Goal: Navigation & Orientation: Understand site structure

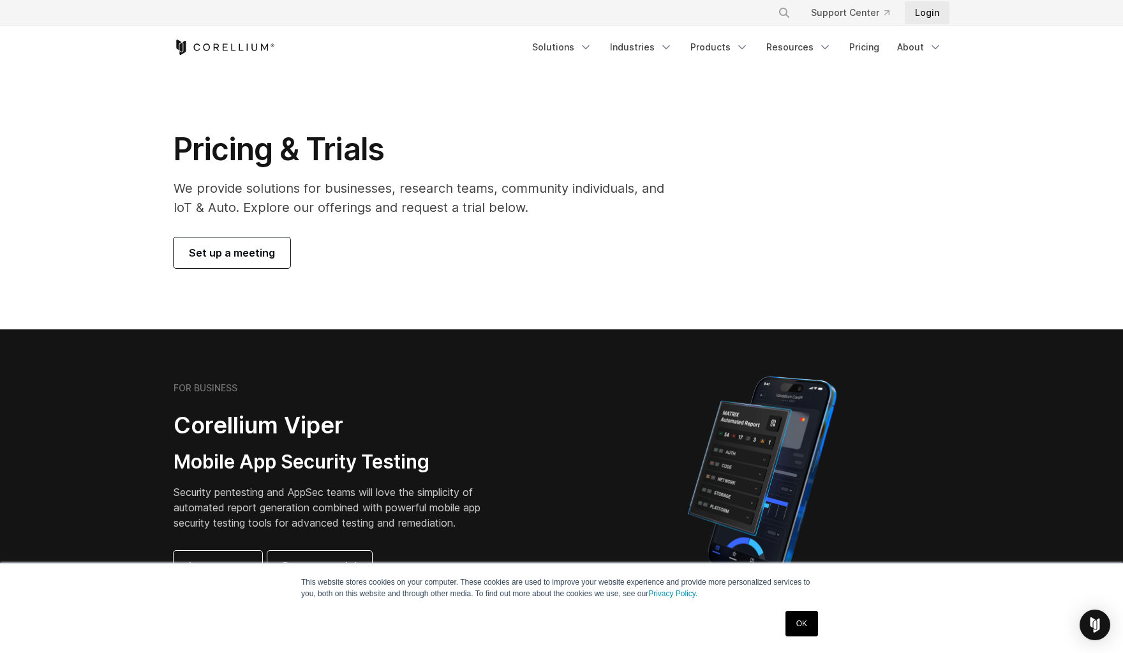
click at [923, 17] on link "Login" at bounding box center [927, 12] width 45 height 23
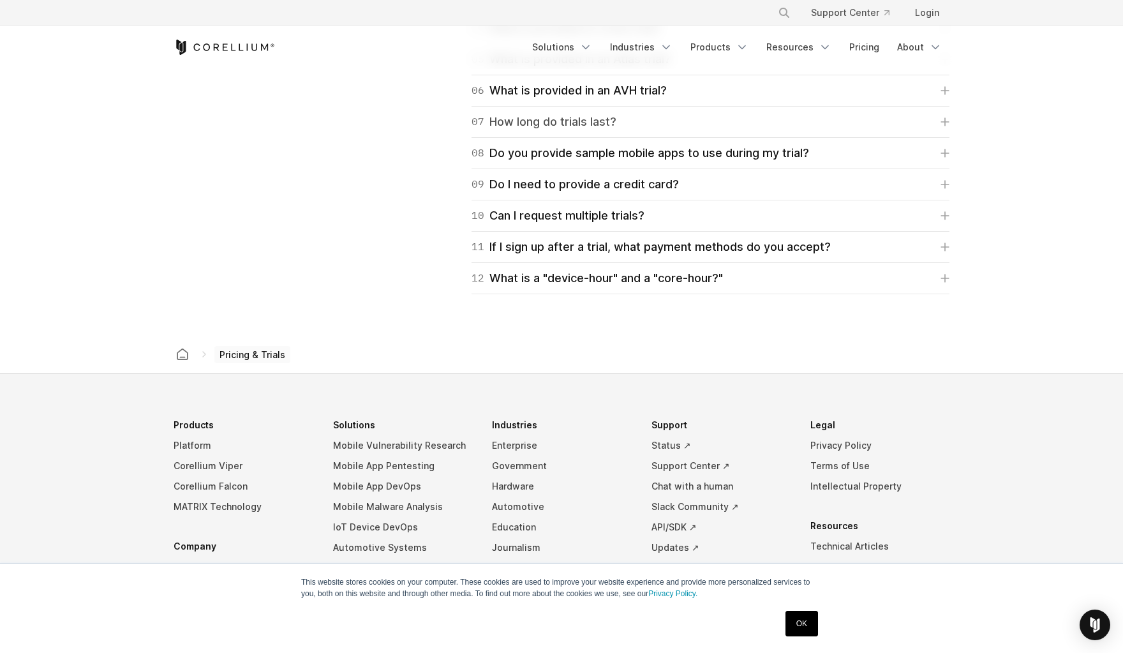
scroll to position [2029, 0]
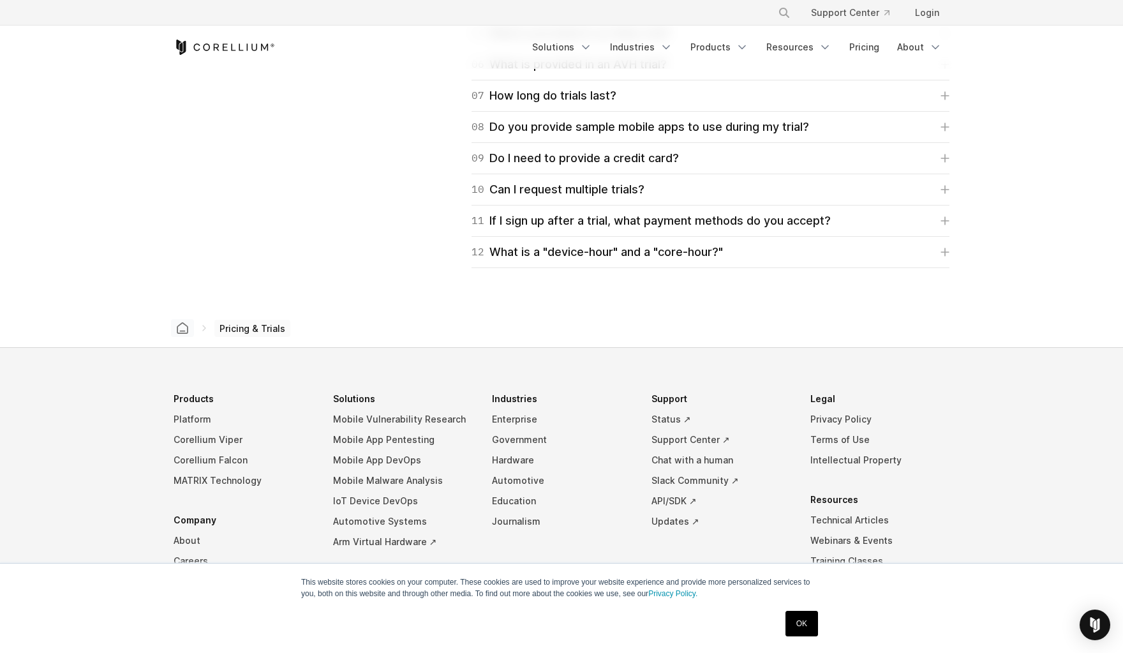
click at [185, 335] on link "Corellium home" at bounding box center [182, 328] width 23 height 18
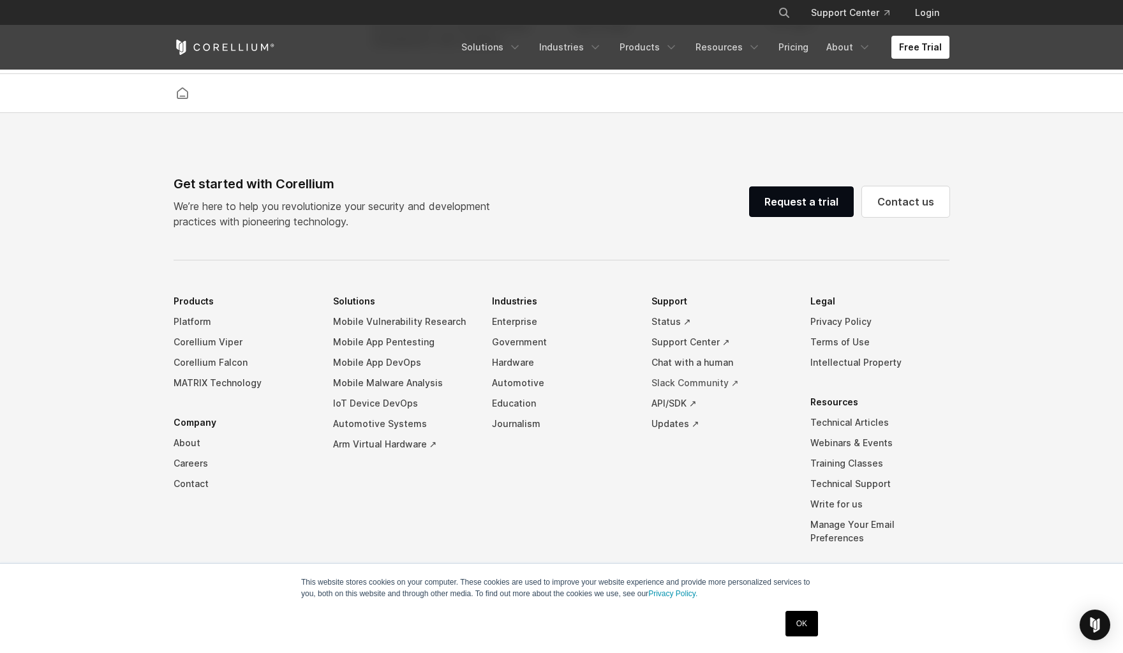
scroll to position [2988, 0]
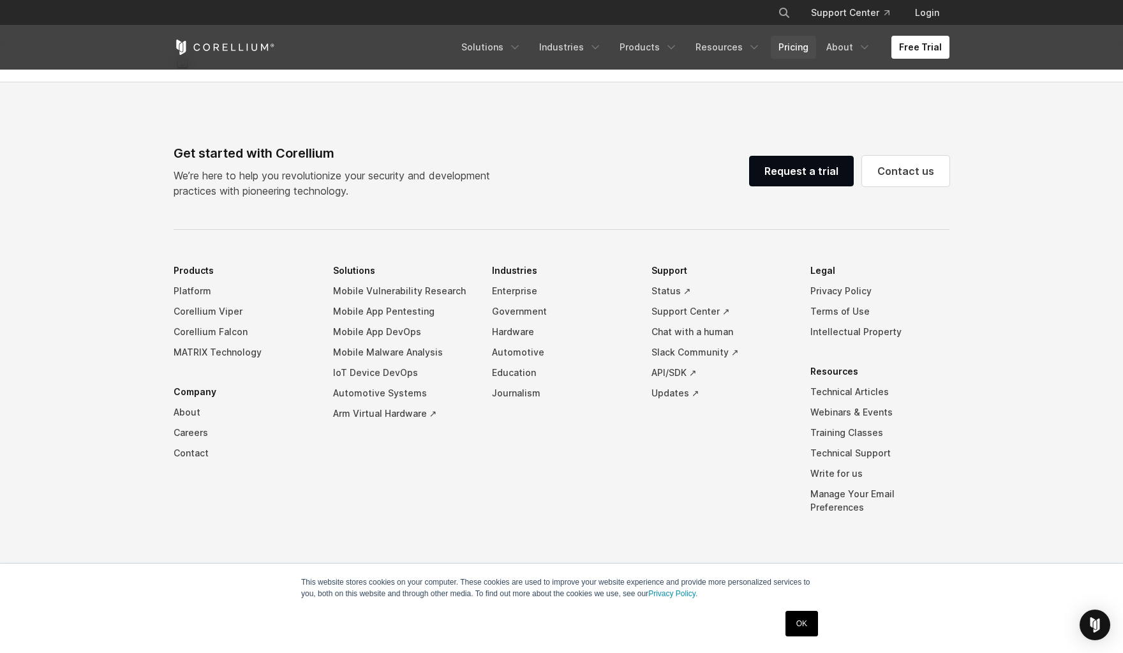
click at [797, 50] on link "Pricing" at bounding box center [793, 47] width 45 height 23
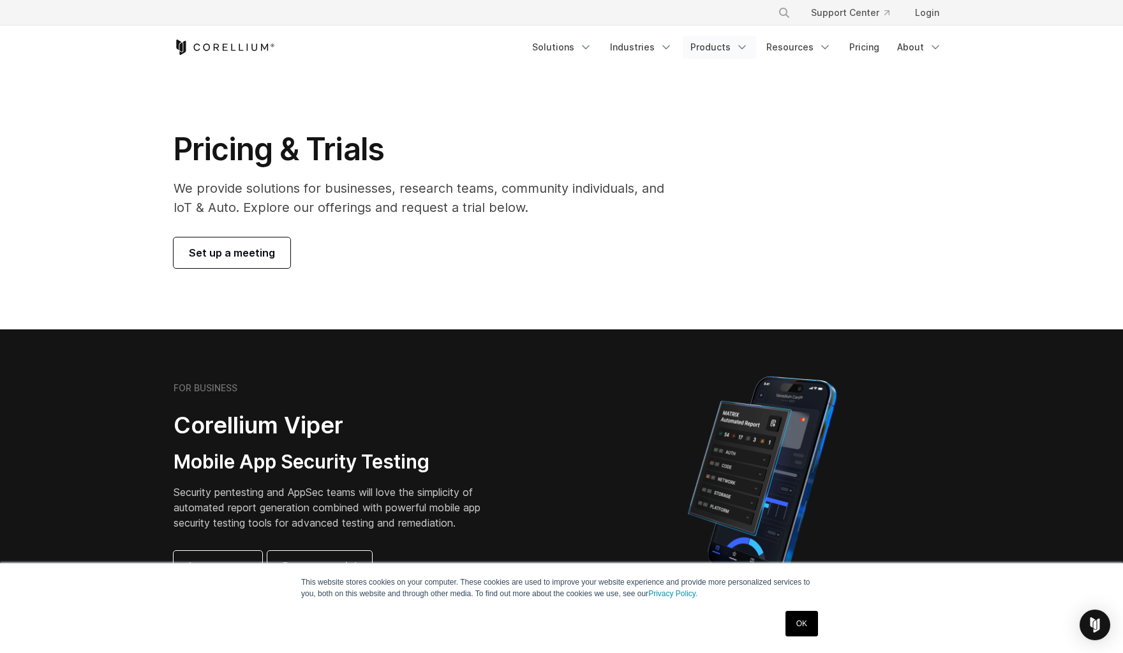
click at [732, 50] on link "Products" at bounding box center [719, 47] width 73 height 23
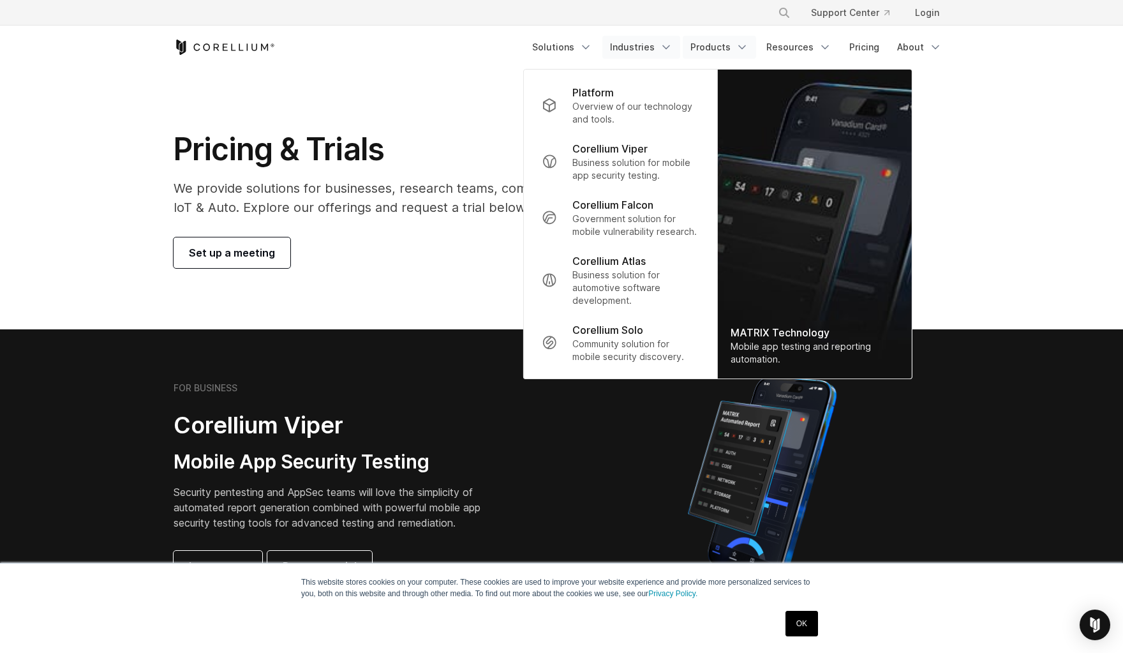
click at [658, 46] on link "Industries" at bounding box center [641, 47] width 78 height 23
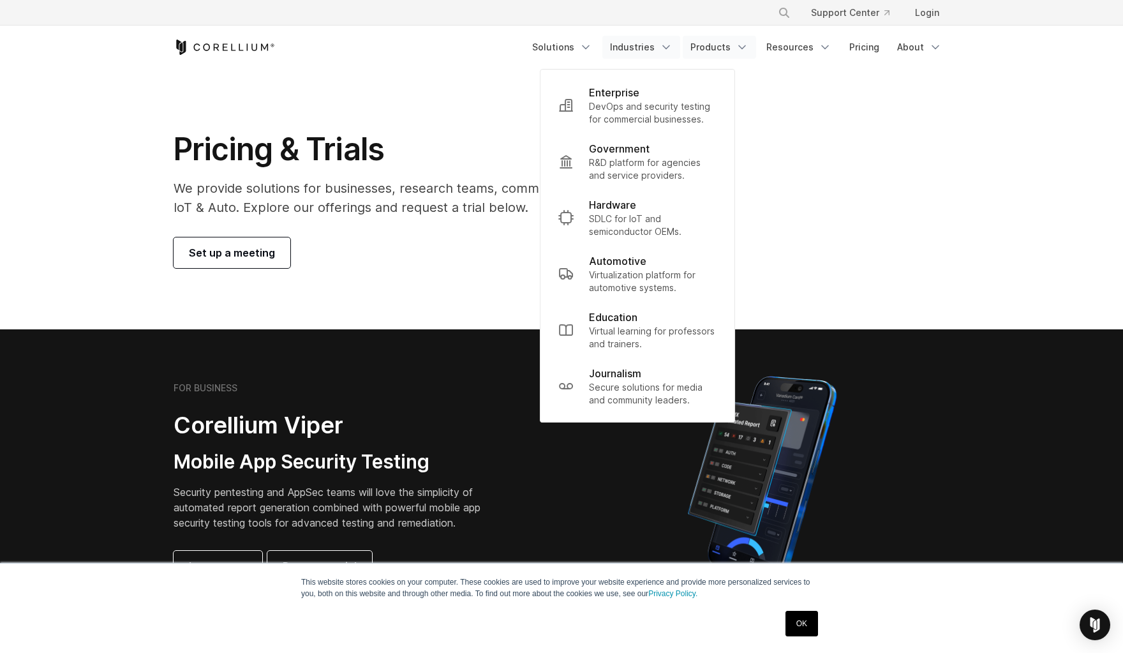
click at [722, 52] on link "Products" at bounding box center [719, 47] width 73 height 23
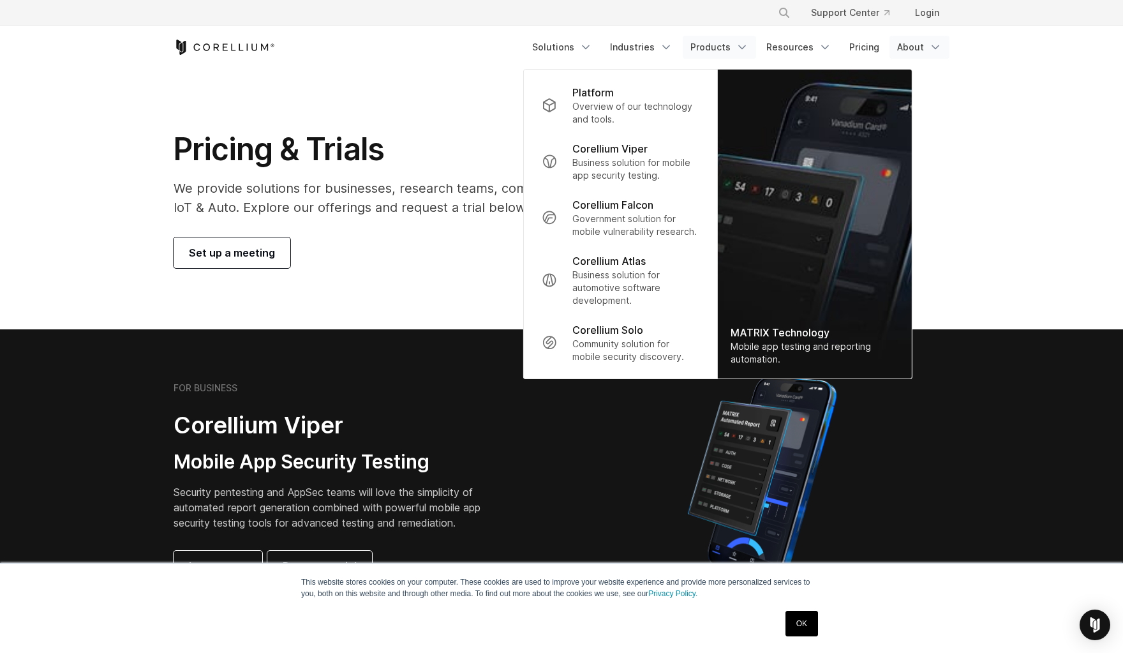
click at [911, 53] on link "About" at bounding box center [919, 47] width 60 height 23
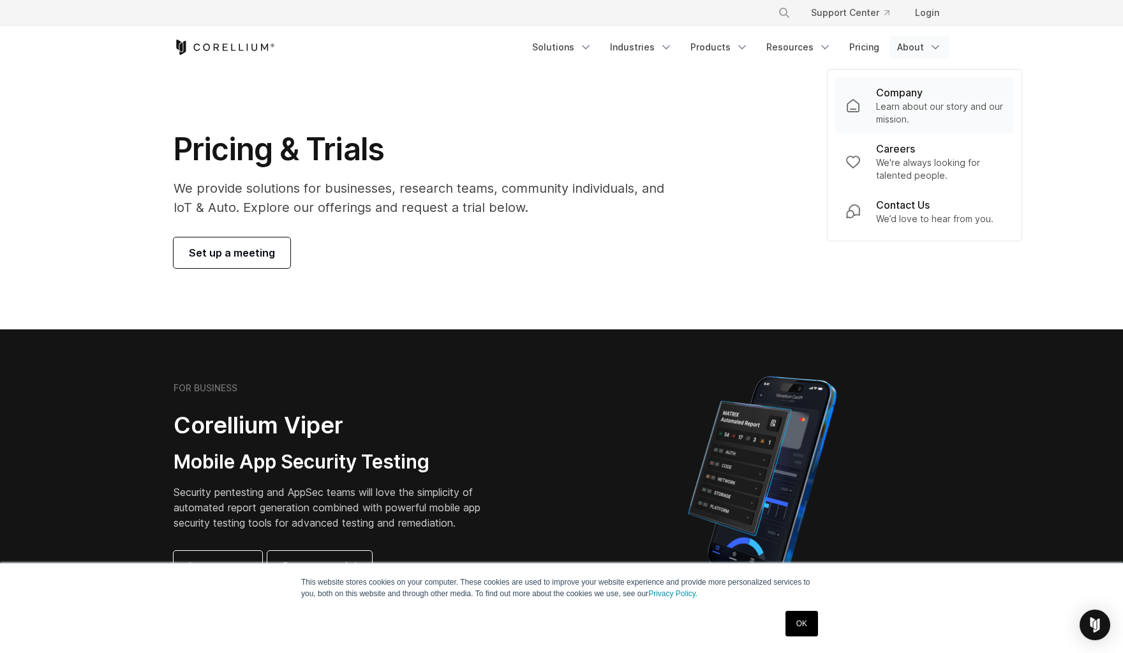
click at [917, 99] on p "Company" at bounding box center [899, 92] width 47 height 15
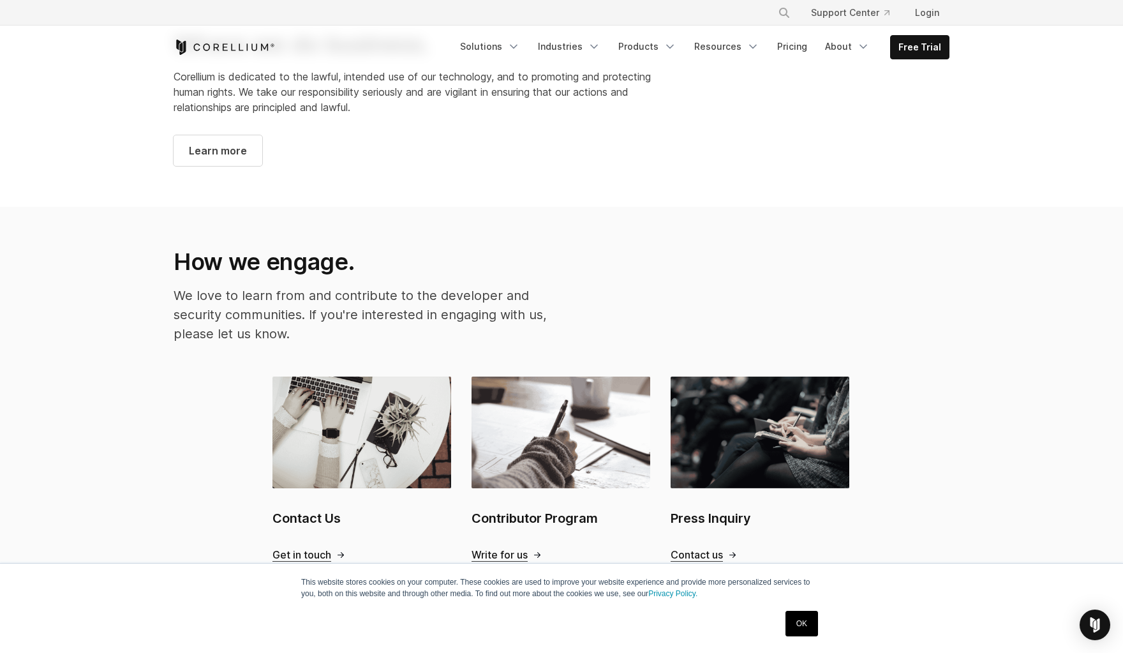
scroll to position [1085, 0]
